Goal: Information Seeking & Learning: Find specific fact

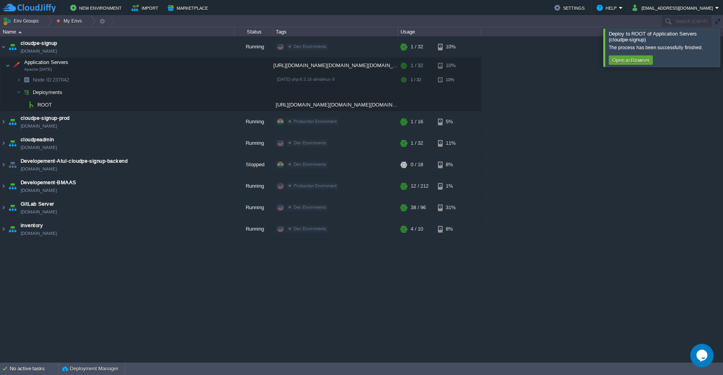
click at [722, 41] on div at bounding box center [732, 47] width 0 height 38
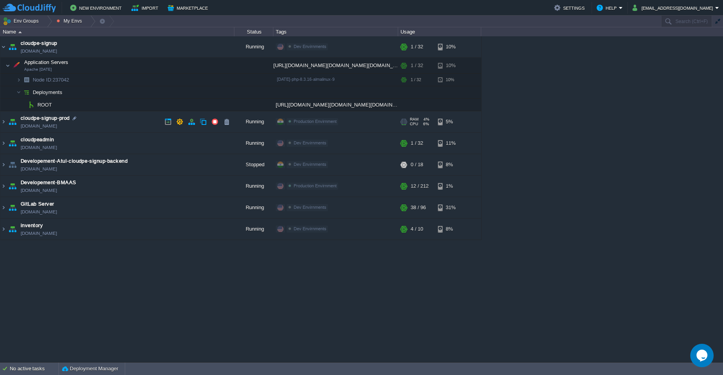
click at [141, 120] on td "cloudpe-signup-prod [DOMAIN_NAME]" at bounding box center [117, 121] width 234 height 21
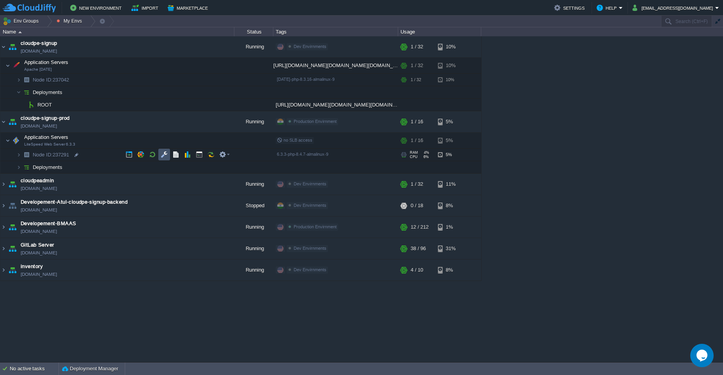
click at [161, 152] on button "button" at bounding box center [164, 154] width 7 height 7
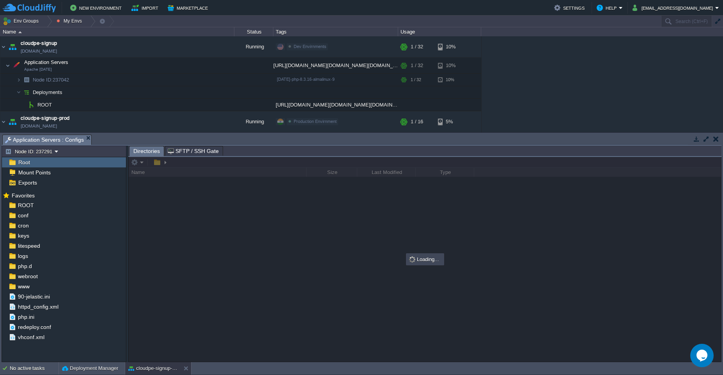
click at [703, 140] on button "button" at bounding box center [706, 138] width 7 height 7
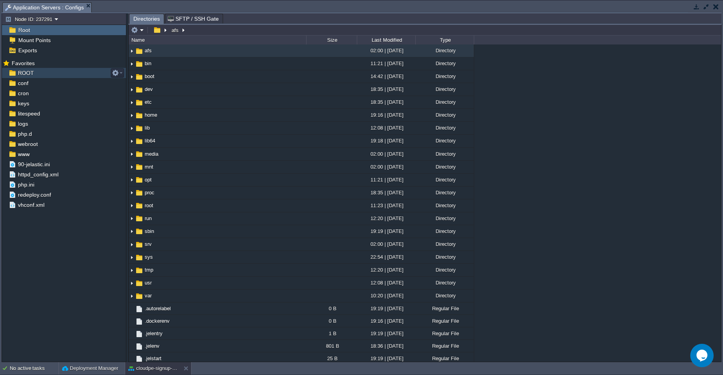
click at [76, 76] on div "ROOT" at bounding box center [64, 73] width 124 height 10
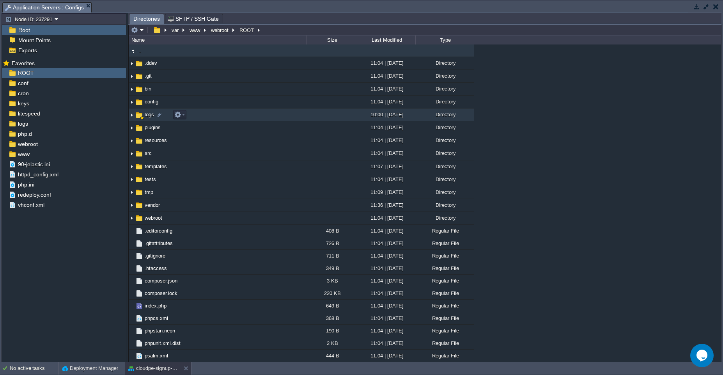
click at [234, 111] on td "logs" at bounding box center [217, 114] width 177 height 13
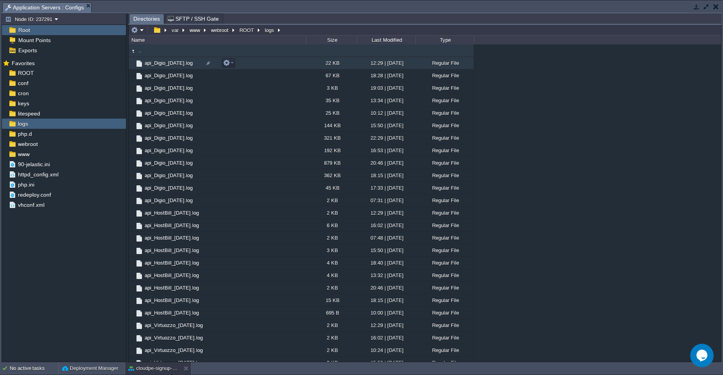
click at [288, 64] on td "api_Digio_[DATE].log" at bounding box center [217, 63] width 177 height 12
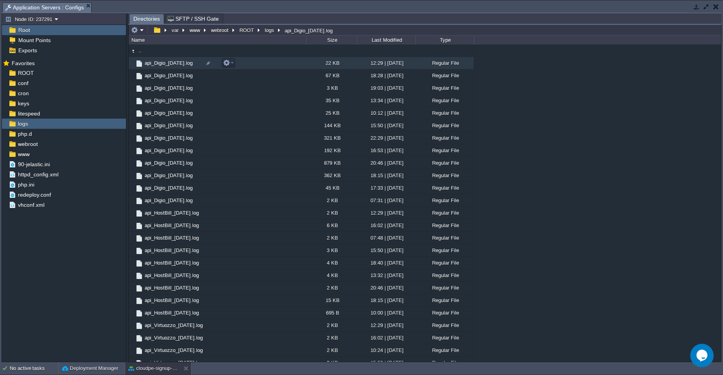
click at [288, 64] on td "api_Digio_[DATE].log" at bounding box center [217, 63] width 177 height 12
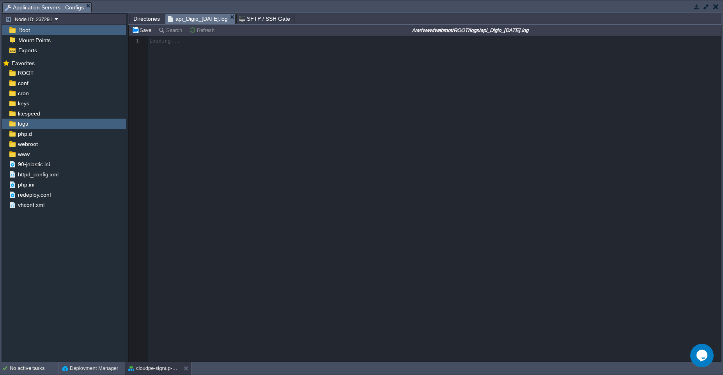
scroll to position [3, 0]
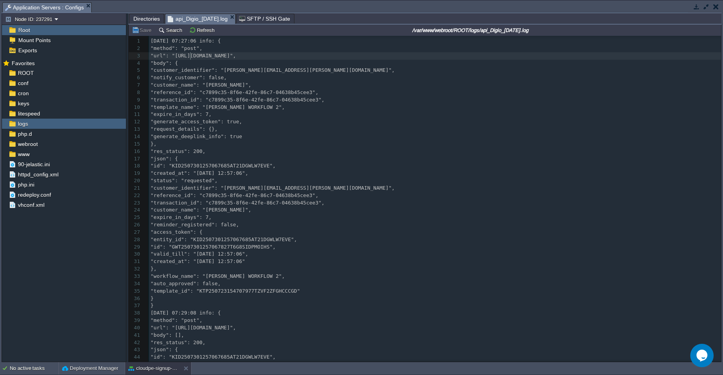
click at [189, 57] on span ""url": "[URL][DOMAIN_NAME]"," at bounding box center [192, 56] width 85 height 6
type textarea "[URL][DOMAIN_NAME]"
type textarea "{ "customer_identifier": "[PERSON_NAME][EMAIL_ADDRESS][PERSON_NAME][DOMAIN_NAME…"
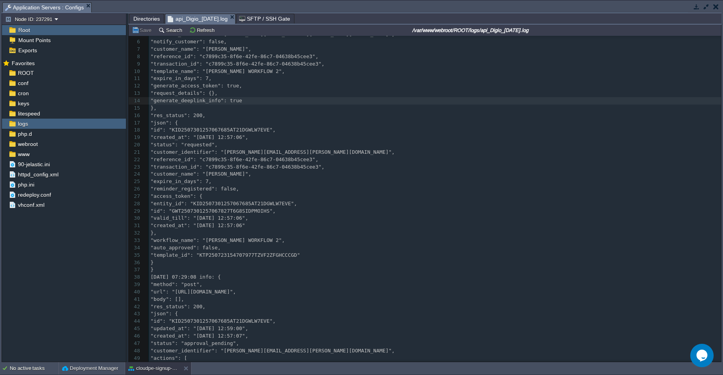
scroll to position [0, 0]
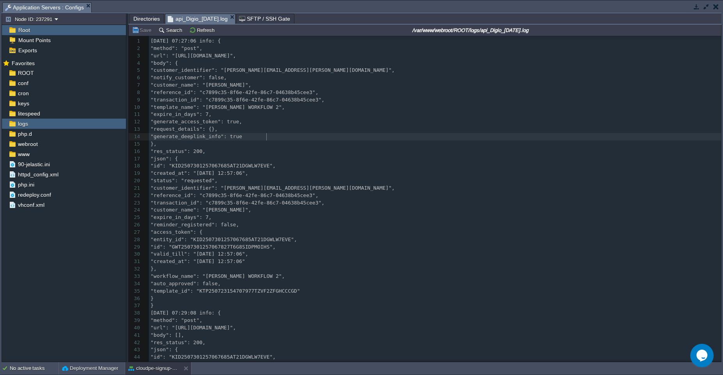
type textarea "{"
click at [337, 58] on div "x 1 [DATE] 07:27:06 info: { 2 "method": "post", 3 "url": "[URL][DOMAIN_NAME]", …" at bounding box center [435, 235] width 572 height 397
type textarea "with_template"
type textarea "request/with_template"
